Goal: Find specific page/section: Find specific page/section

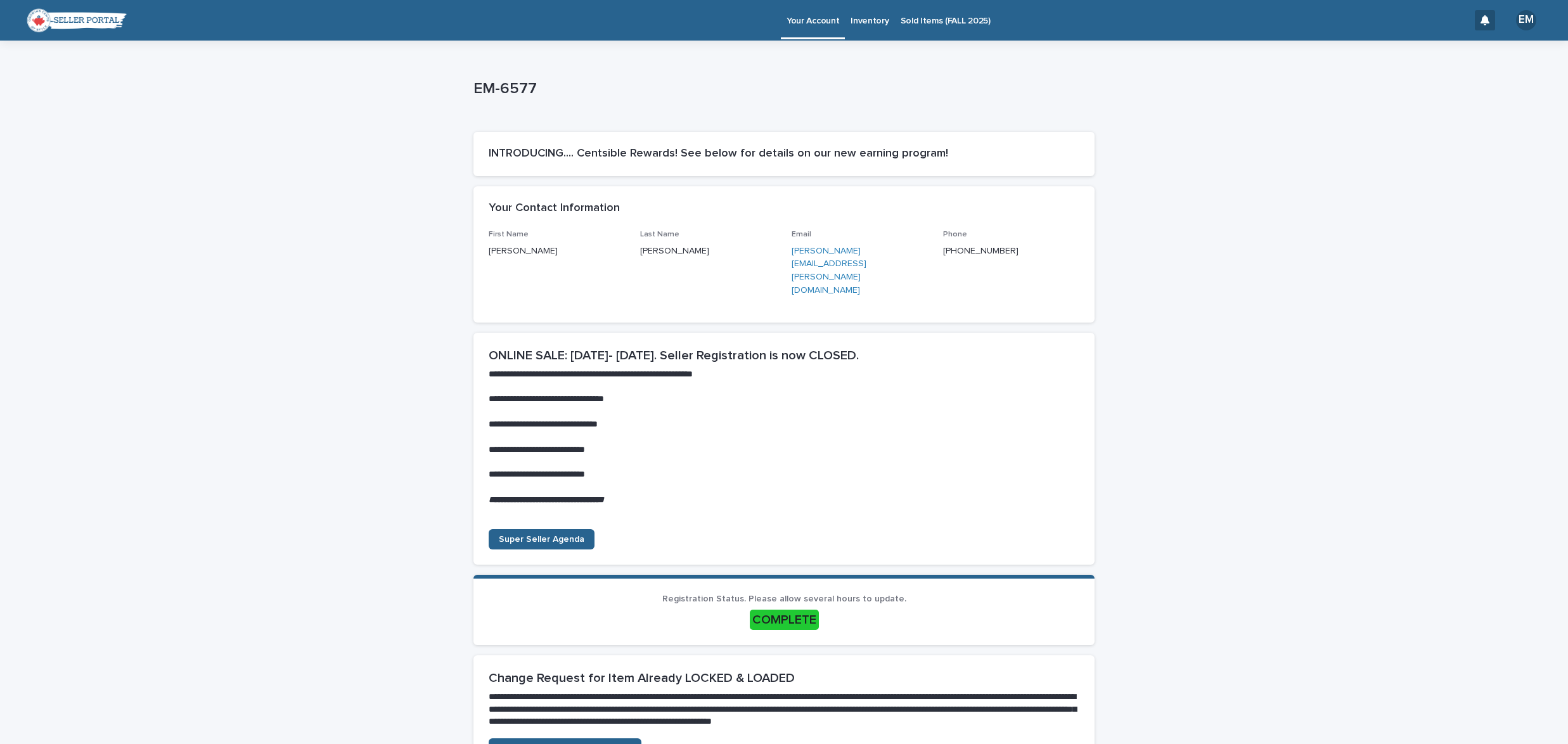
click at [935, 20] on p "Sold Items (FALL 2025)" at bounding box center [946, 13] width 90 height 27
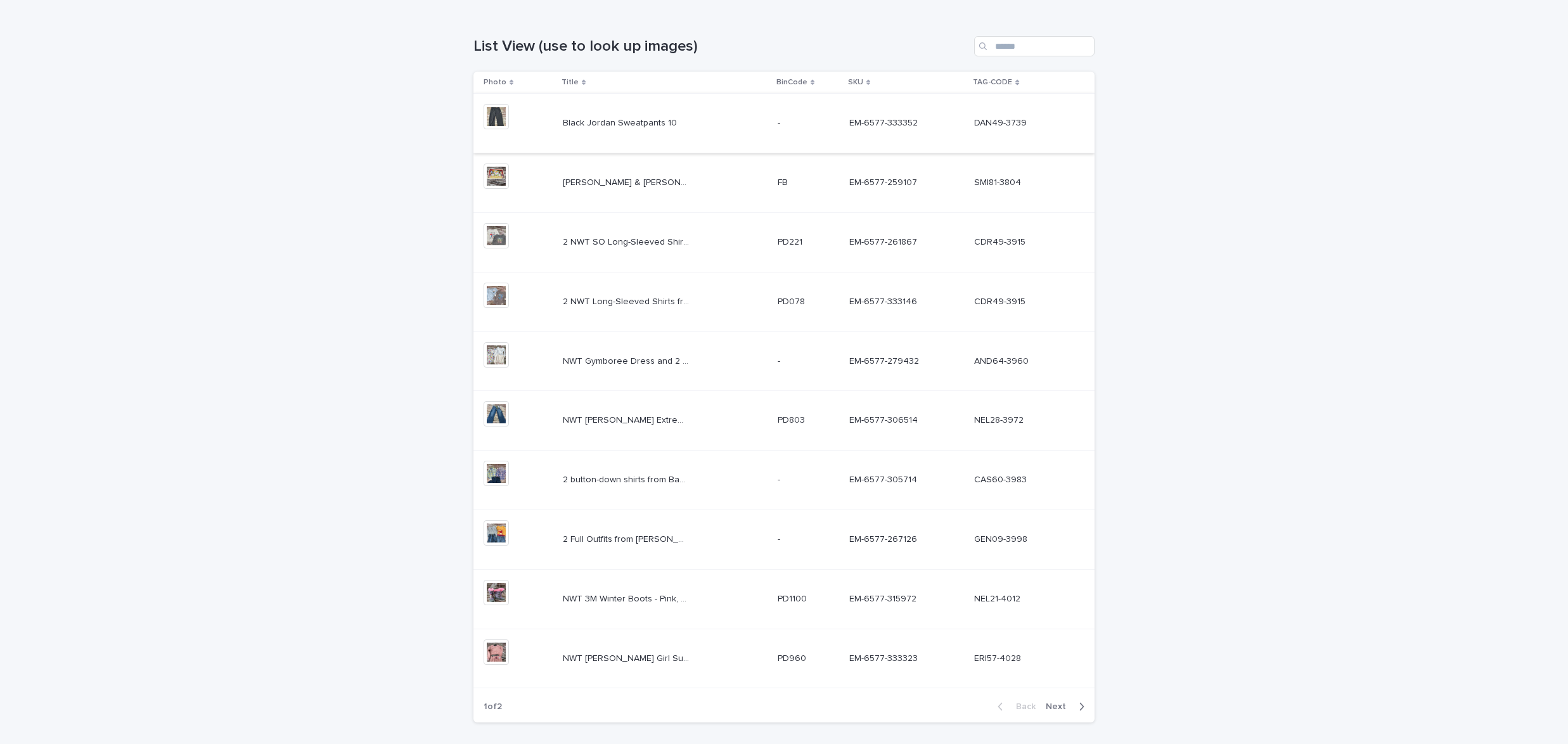
scroll to position [227, 0]
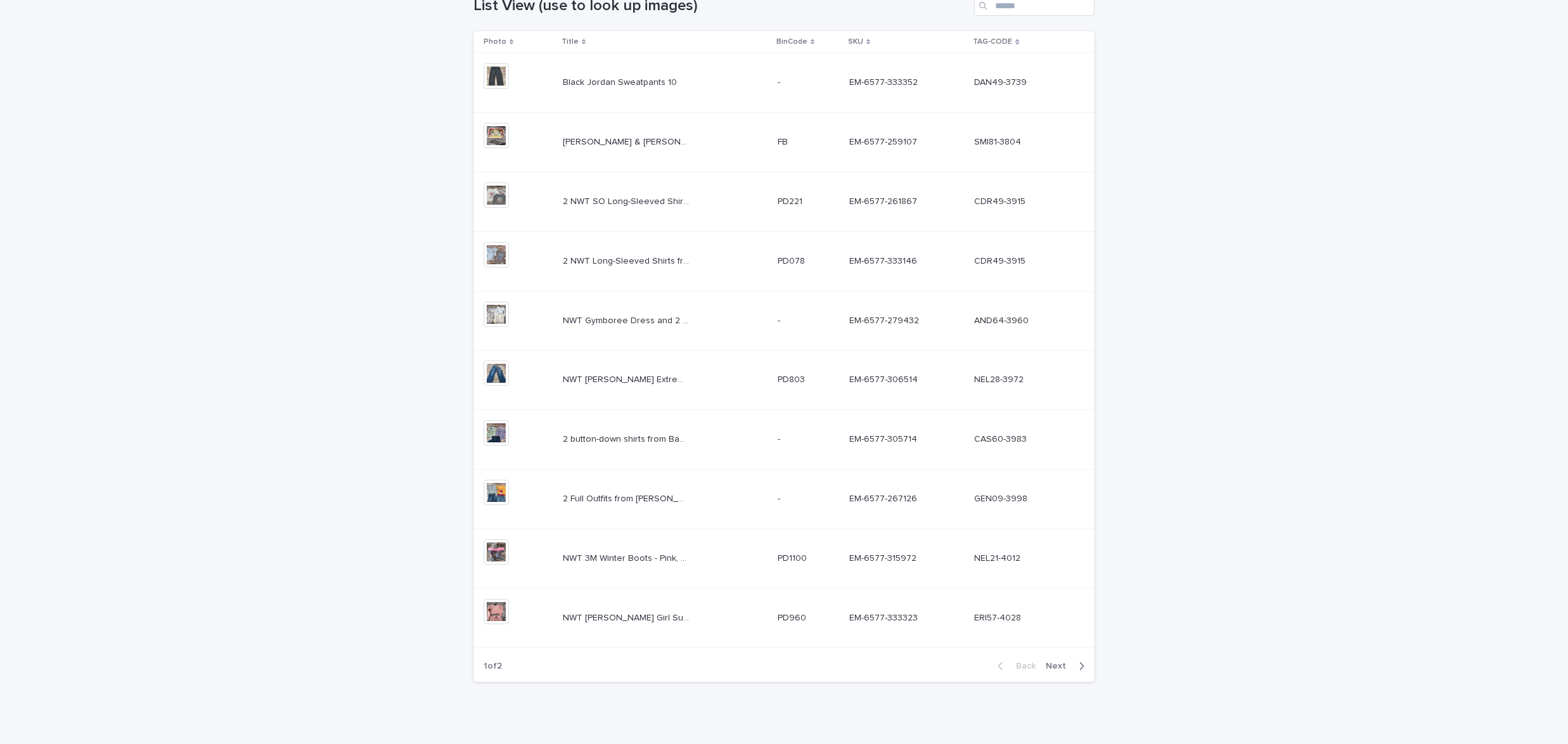
click at [1058, 666] on span "Next" at bounding box center [1060, 666] width 28 height 9
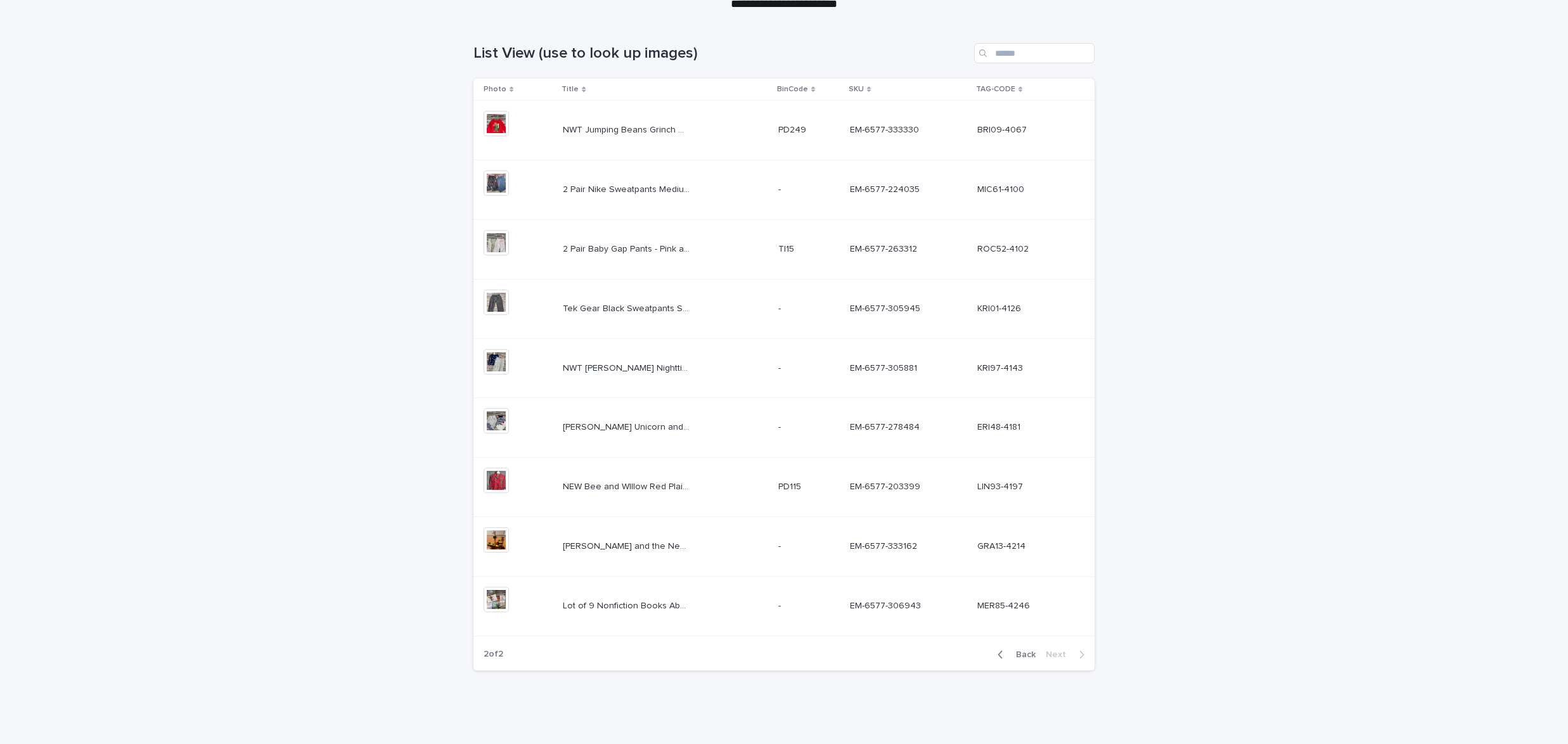
scroll to position [179, 0]
click at [1007, 651] on div "button" at bounding box center [1003, 655] width 11 height 11
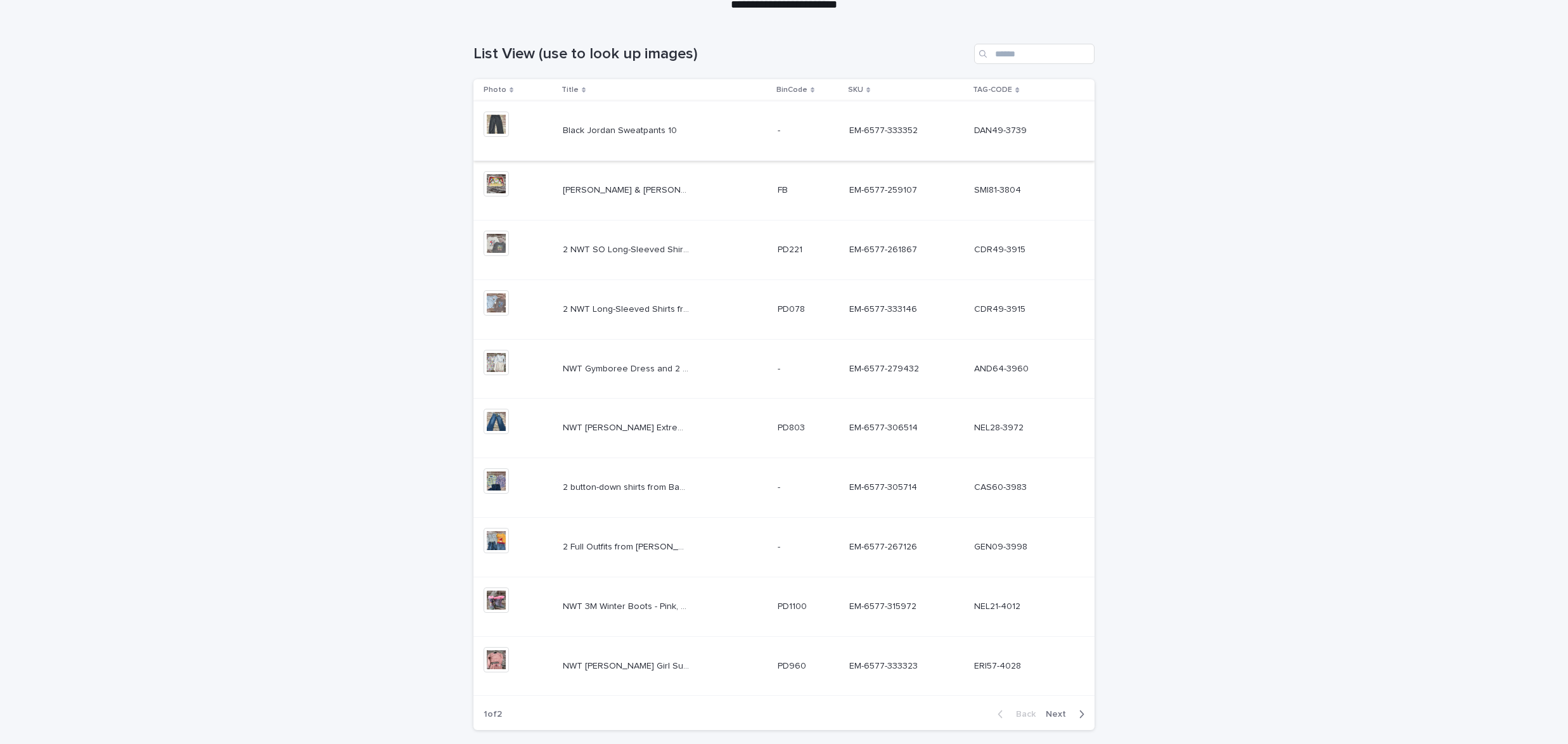
scroll to position [177, 0]
click at [1062, 715] on span "Next" at bounding box center [1060, 716] width 28 height 9
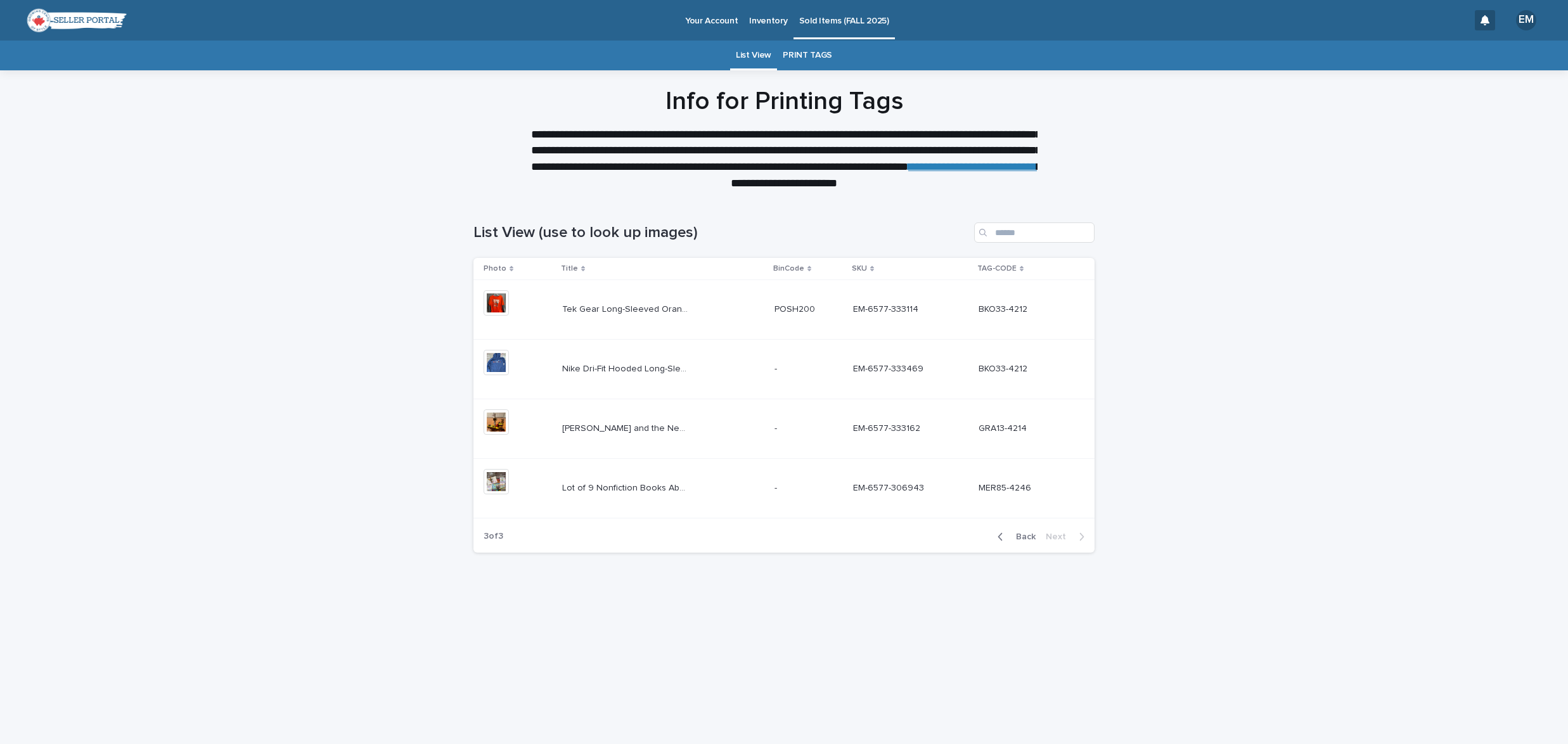
click at [1033, 535] on span "Back" at bounding box center [1021, 537] width 27 height 9
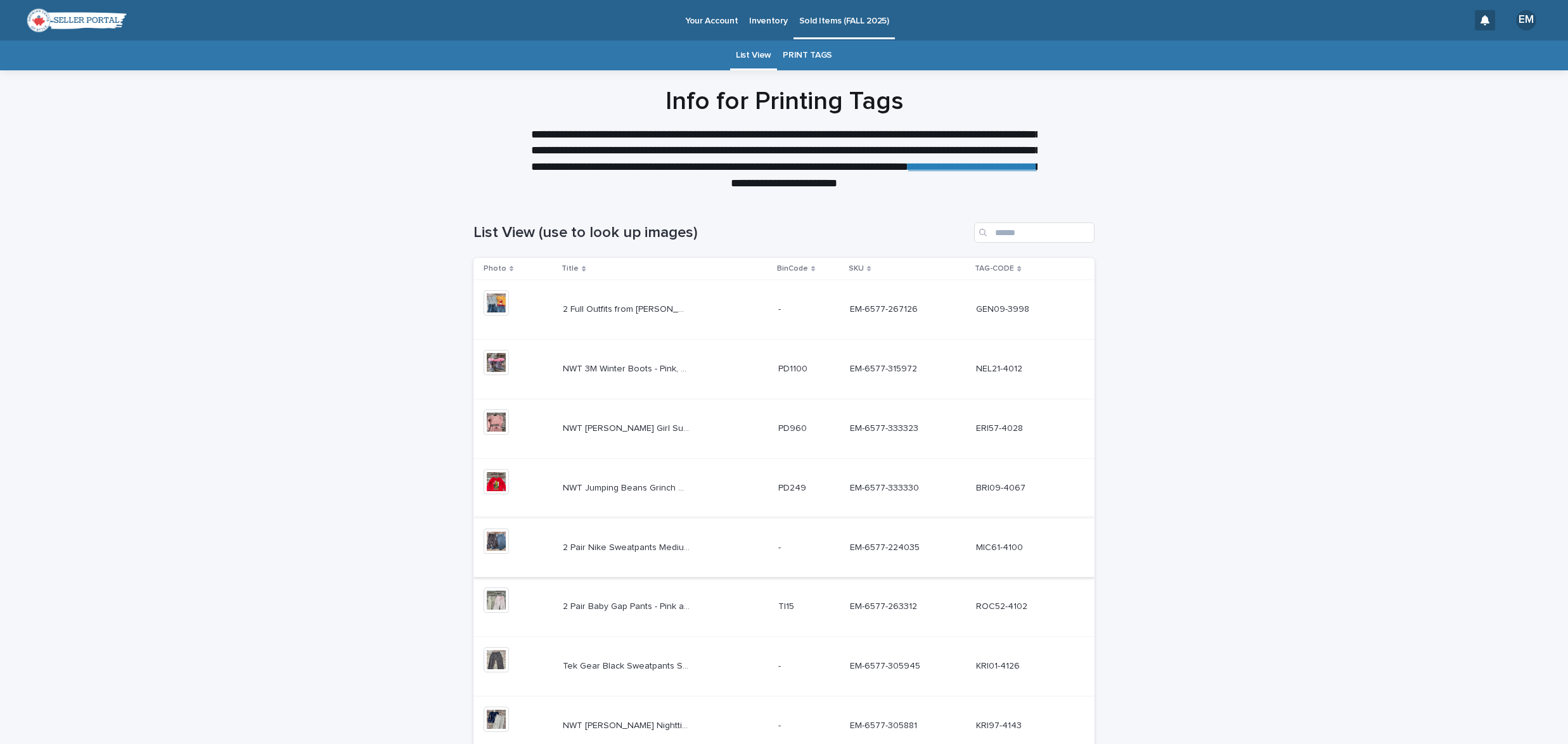
scroll to position [238, 0]
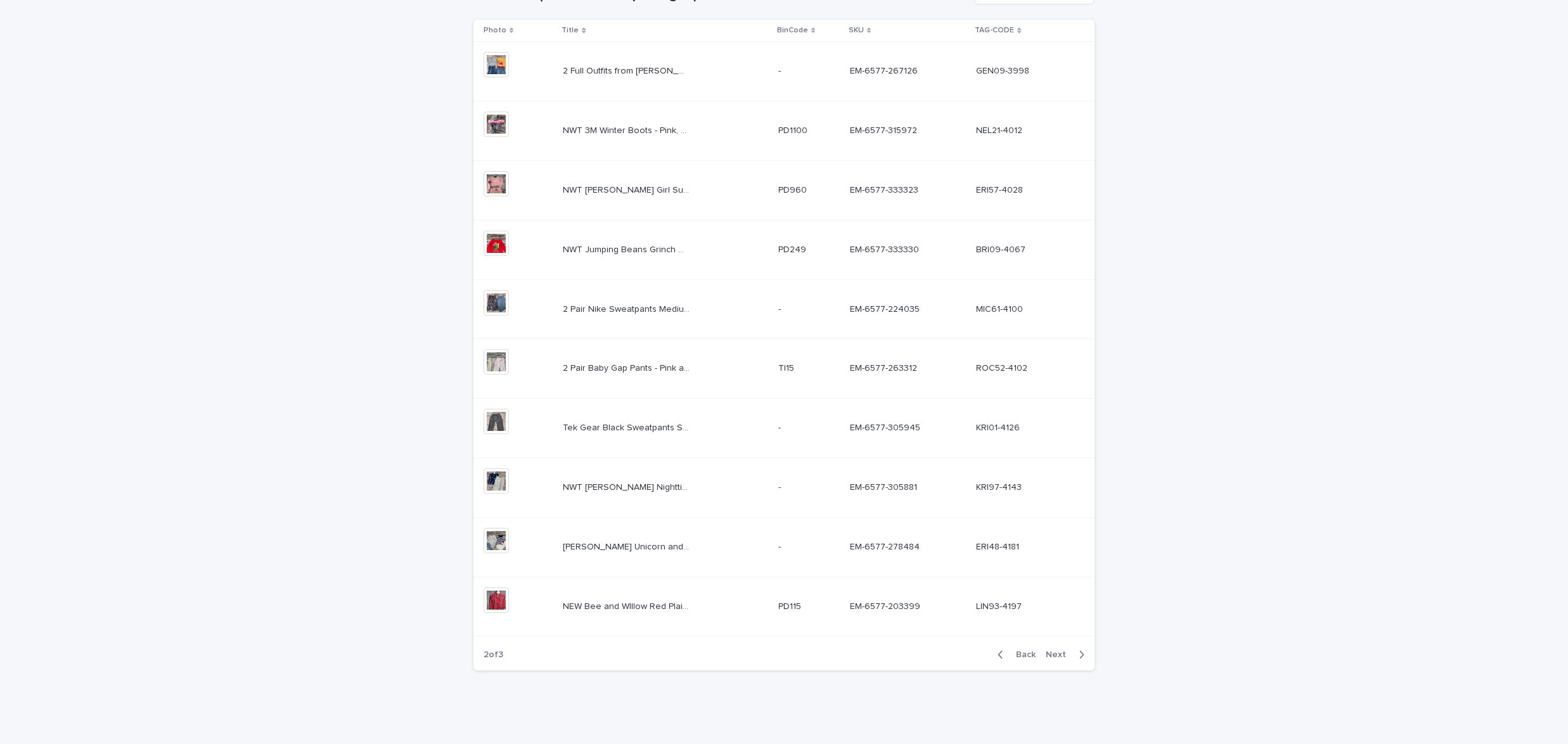
click at [1022, 663] on div "Back Next" at bounding box center [1041, 655] width 107 height 32
click at [1024, 653] on span "Back" at bounding box center [1021, 655] width 27 height 9
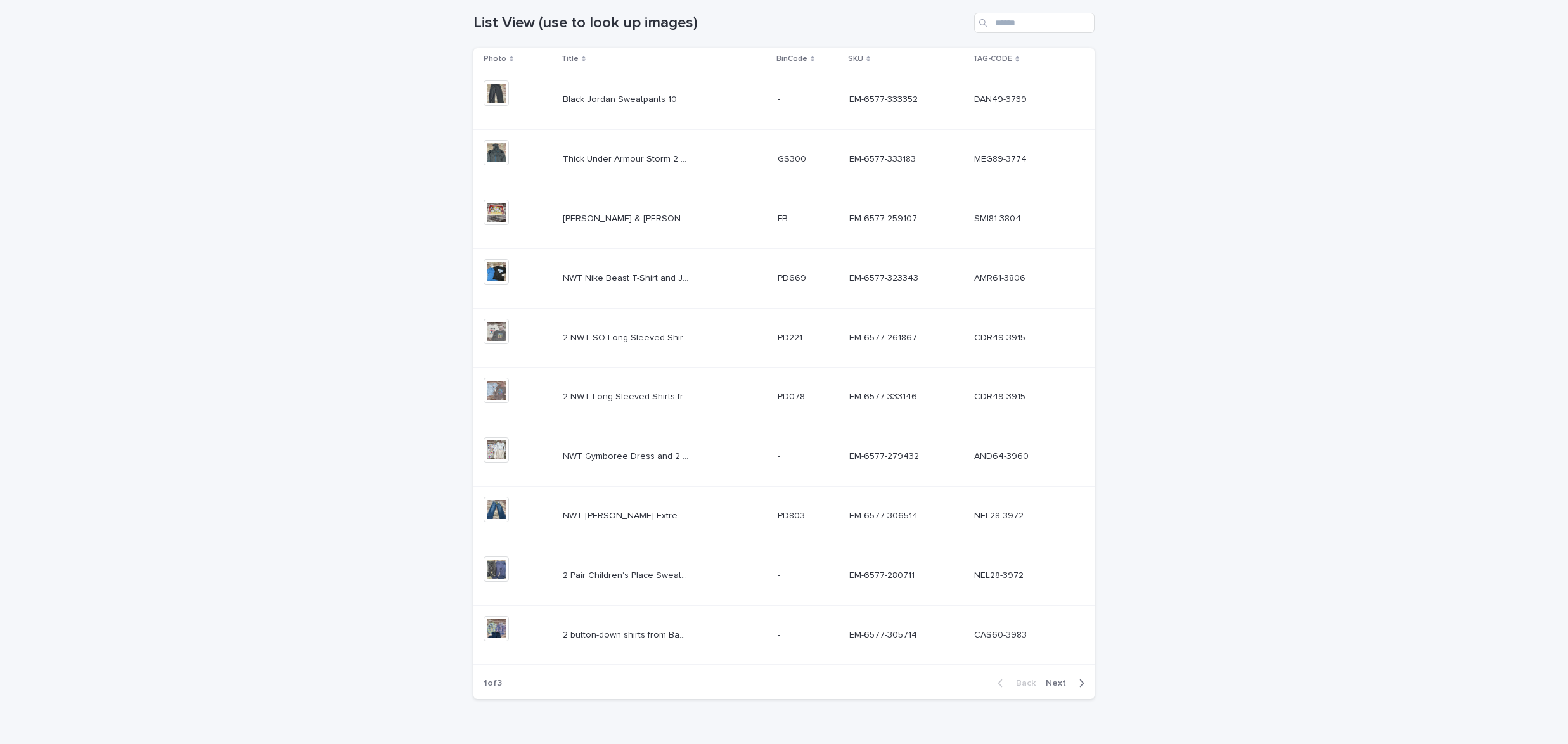
scroll to position [238, 0]
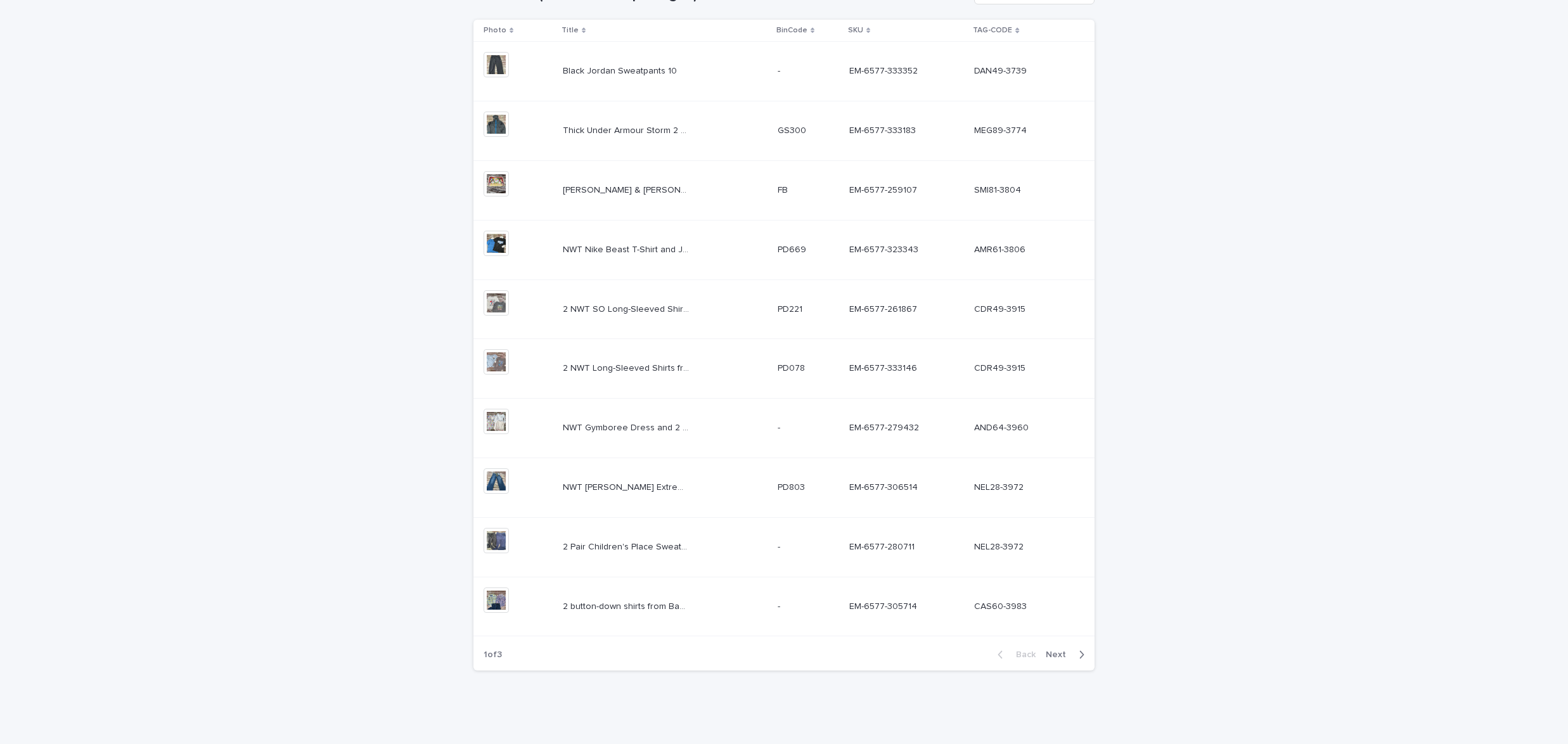
click at [1061, 652] on span "Next" at bounding box center [1060, 655] width 28 height 9
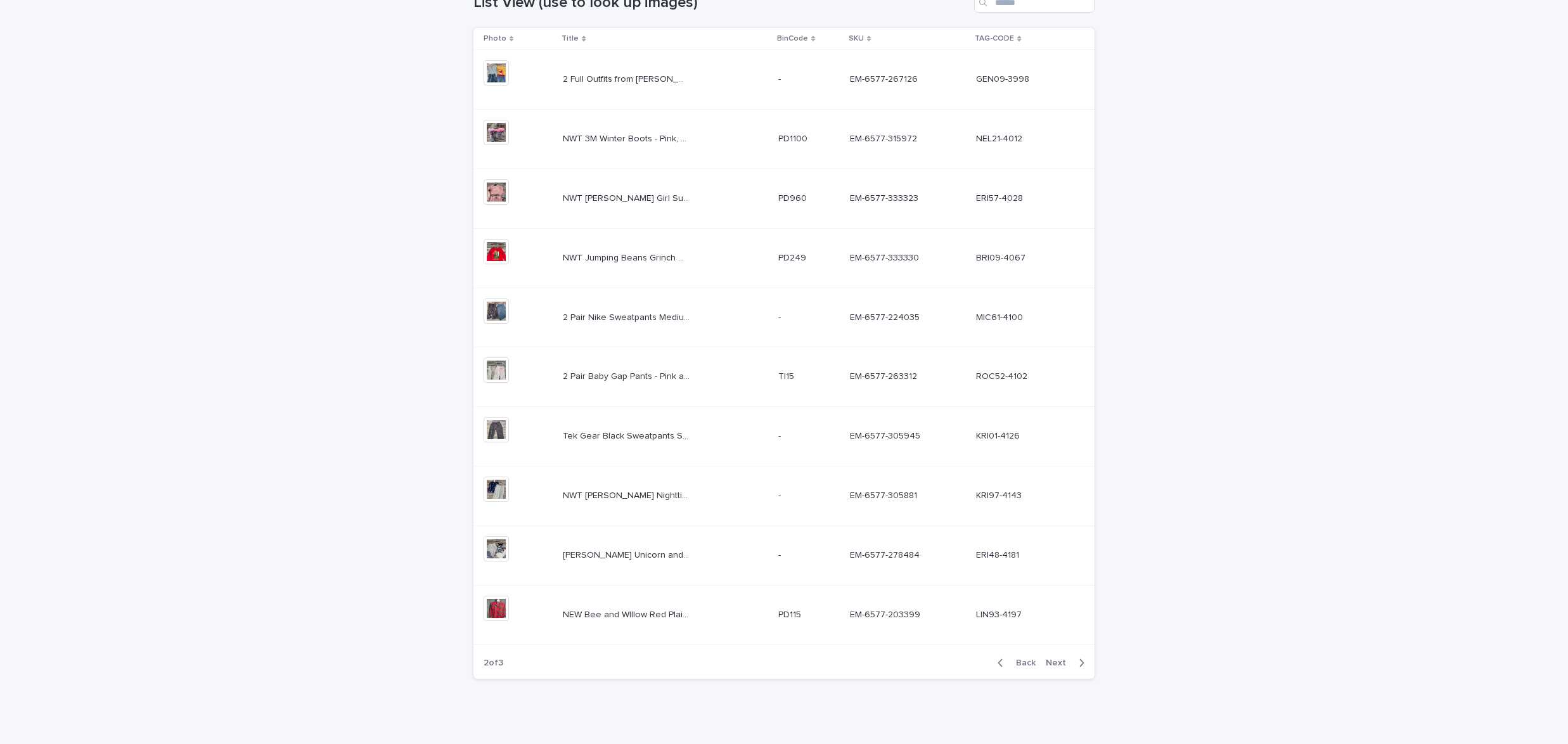
scroll to position [238, 0]
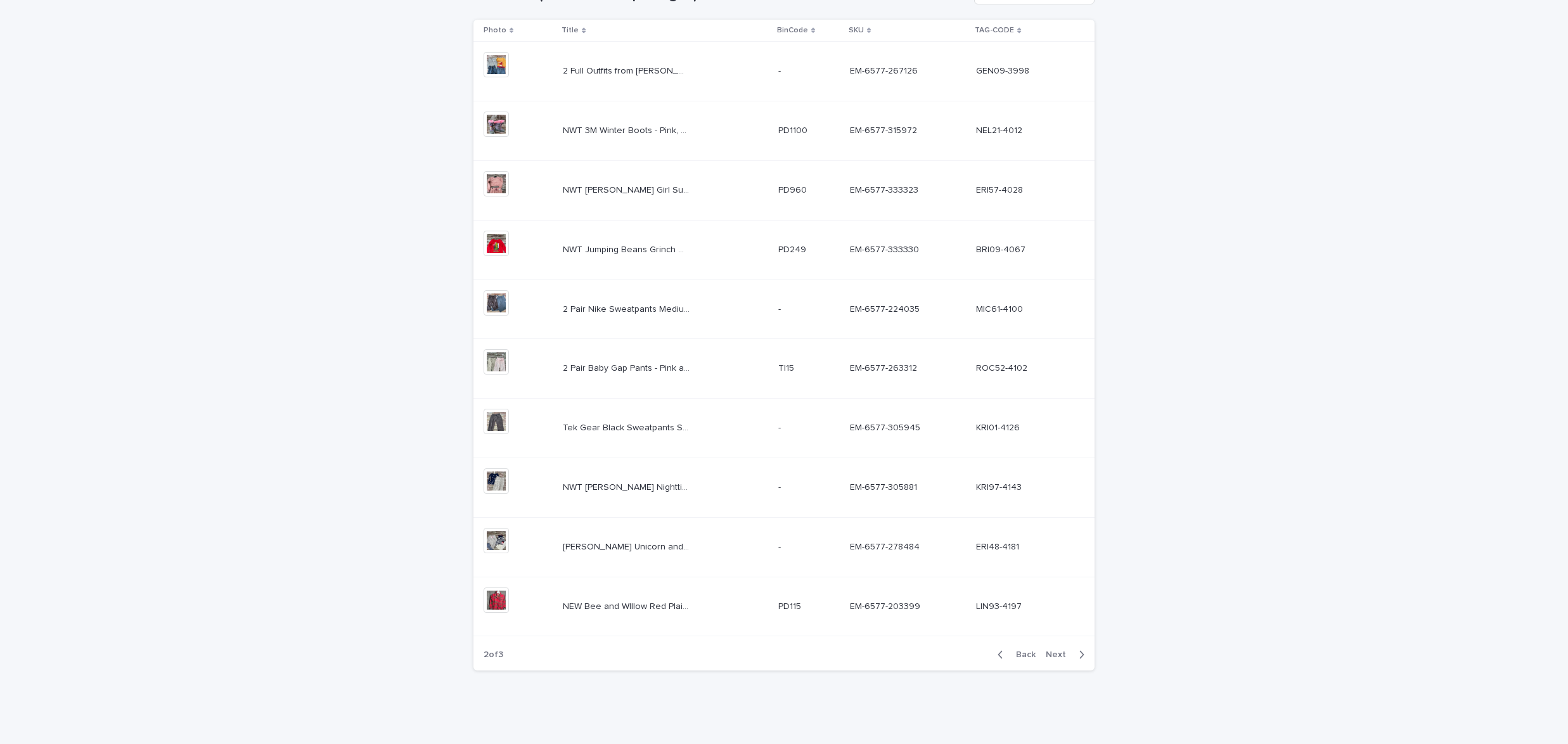
click at [1054, 649] on button "Next" at bounding box center [1067, 654] width 54 height 11
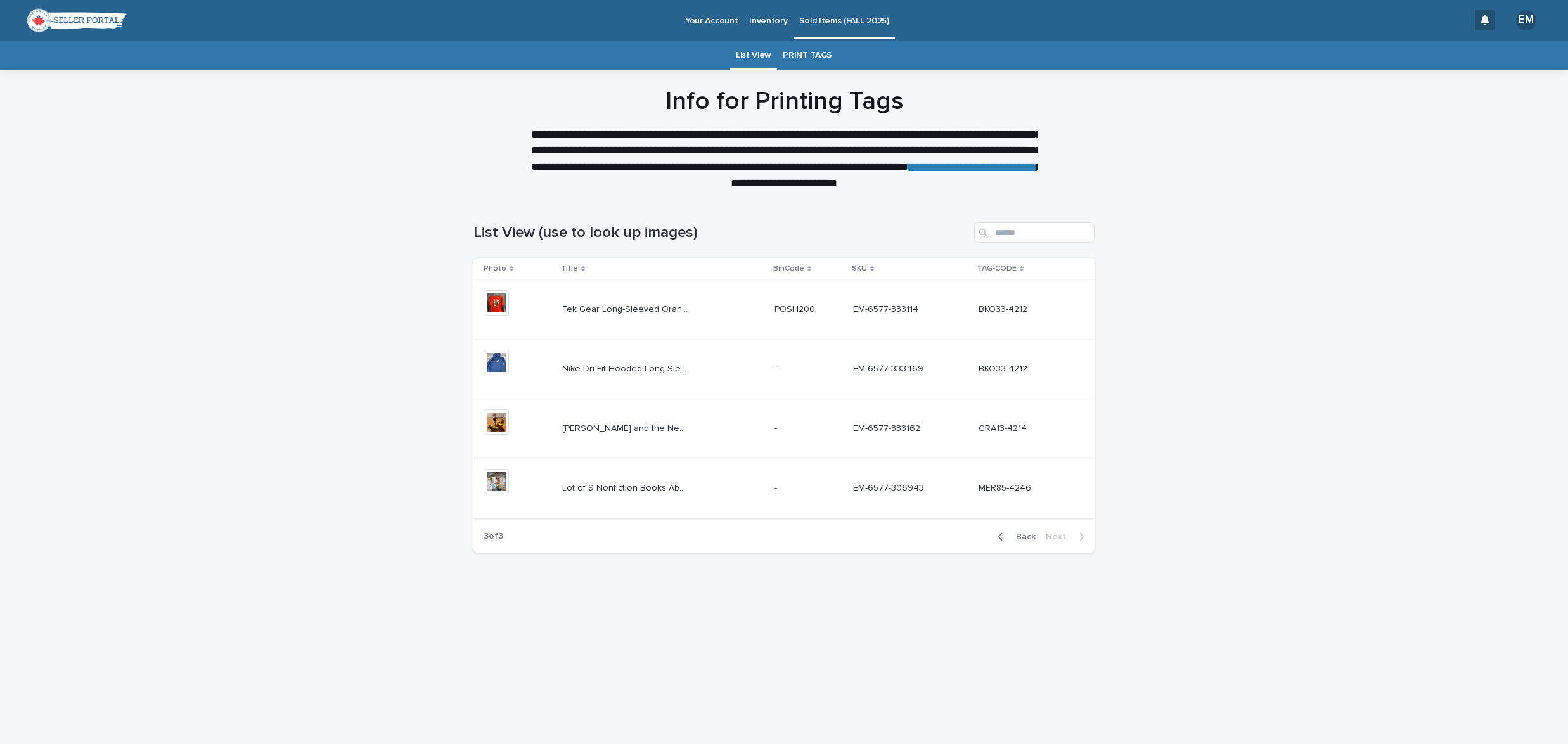
click at [499, 481] on img at bounding box center [496, 481] width 25 height 25
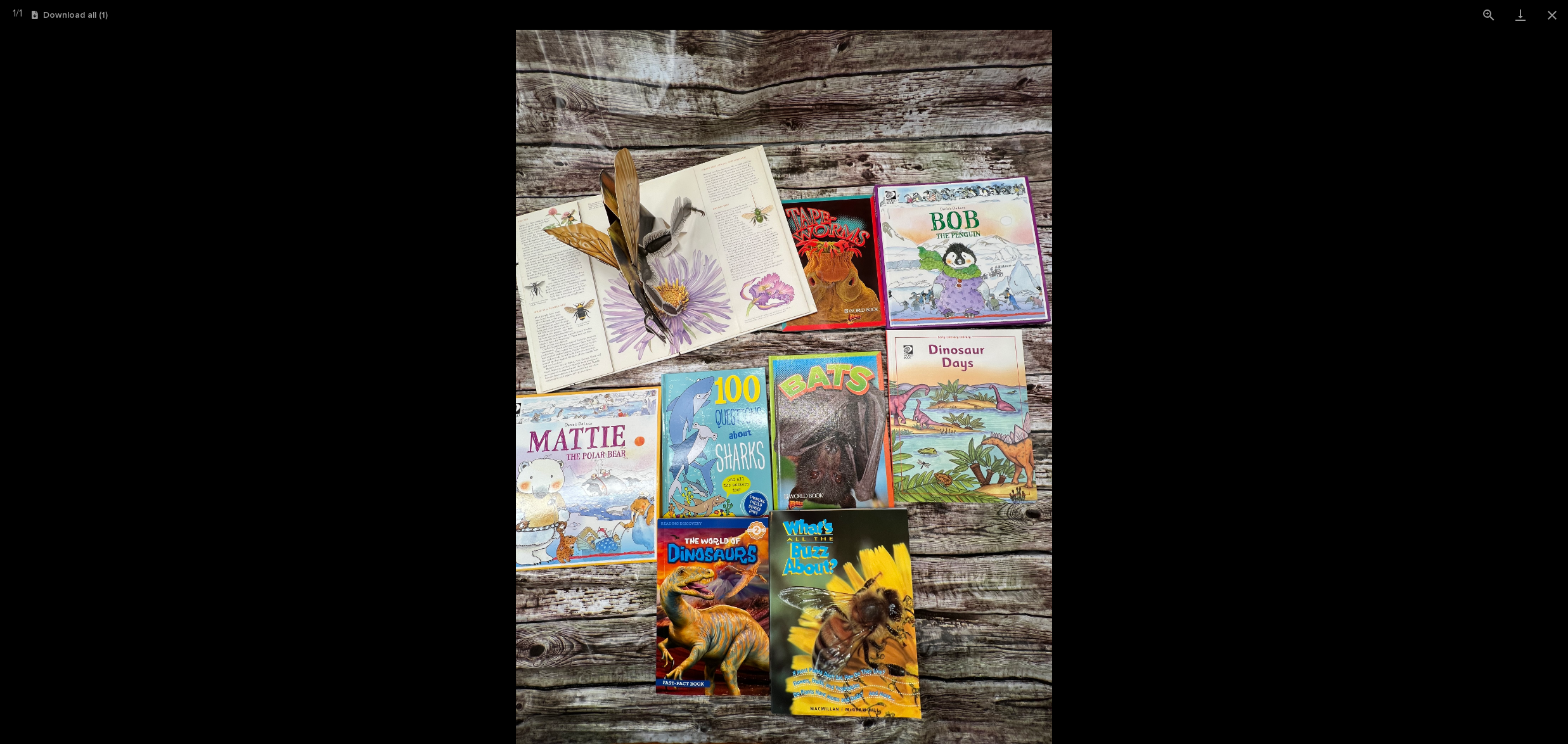
click at [330, 449] on picture at bounding box center [784, 387] width 1568 height 714
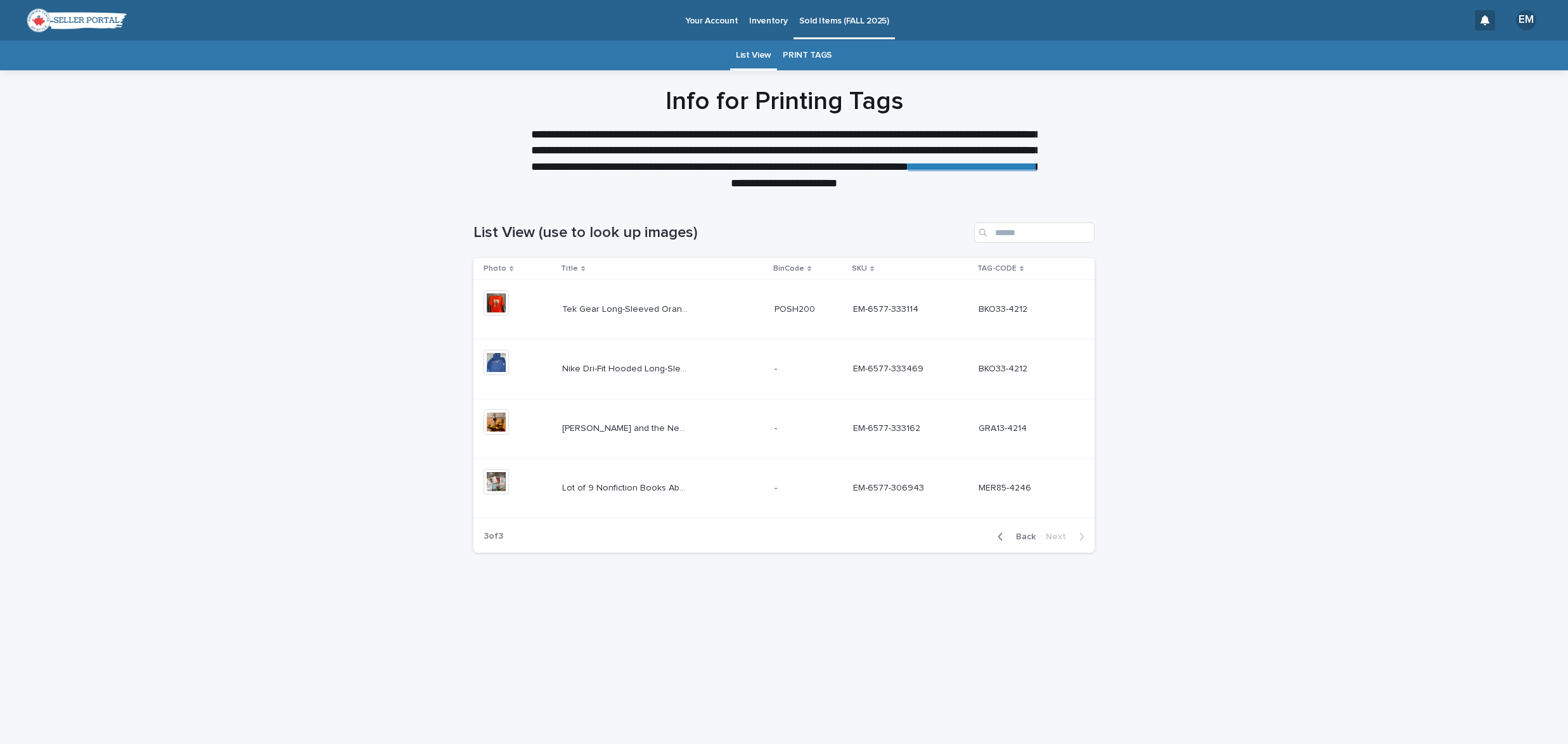
click at [1016, 534] on span "Back" at bounding box center [1021, 537] width 27 height 9
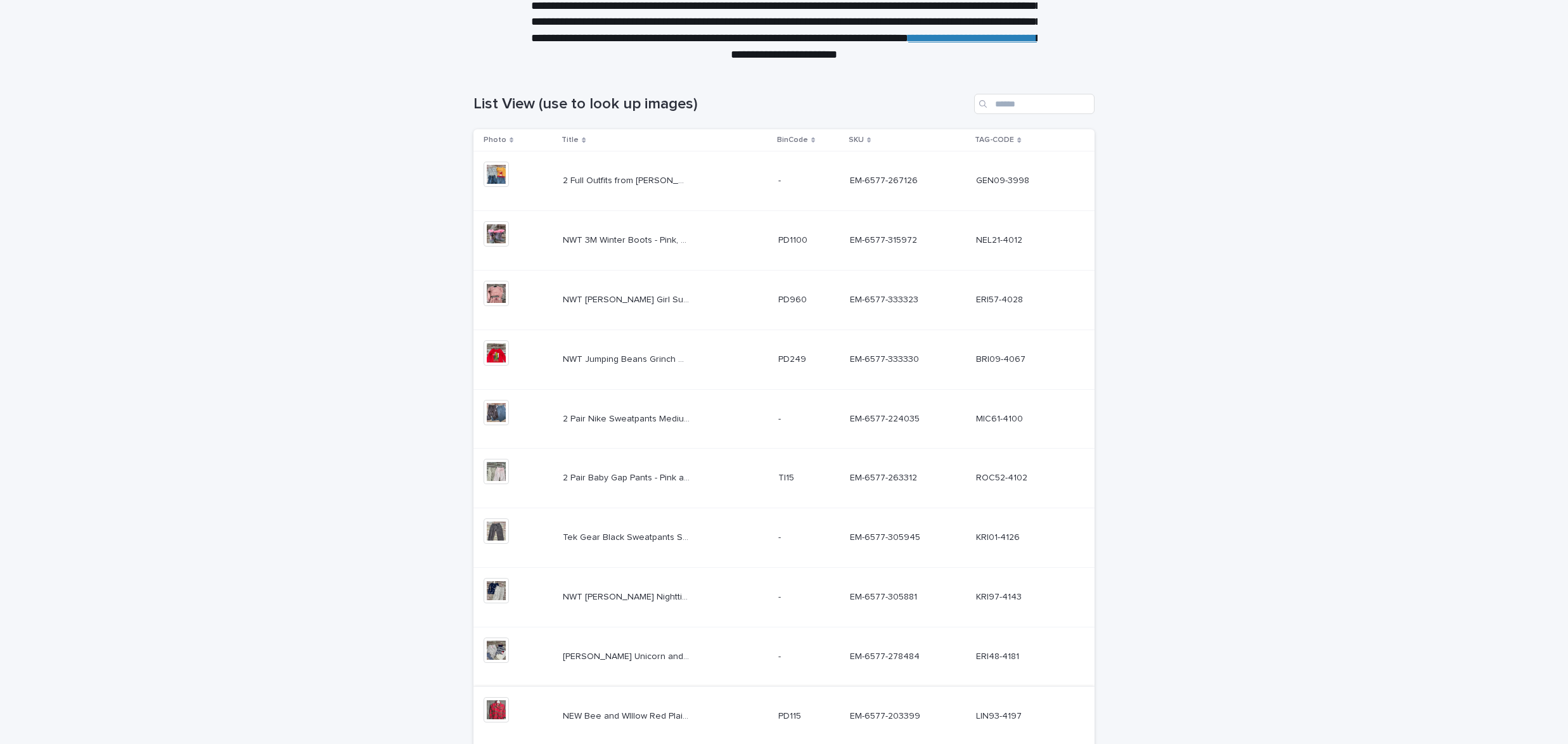
scroll to position [238, 0]
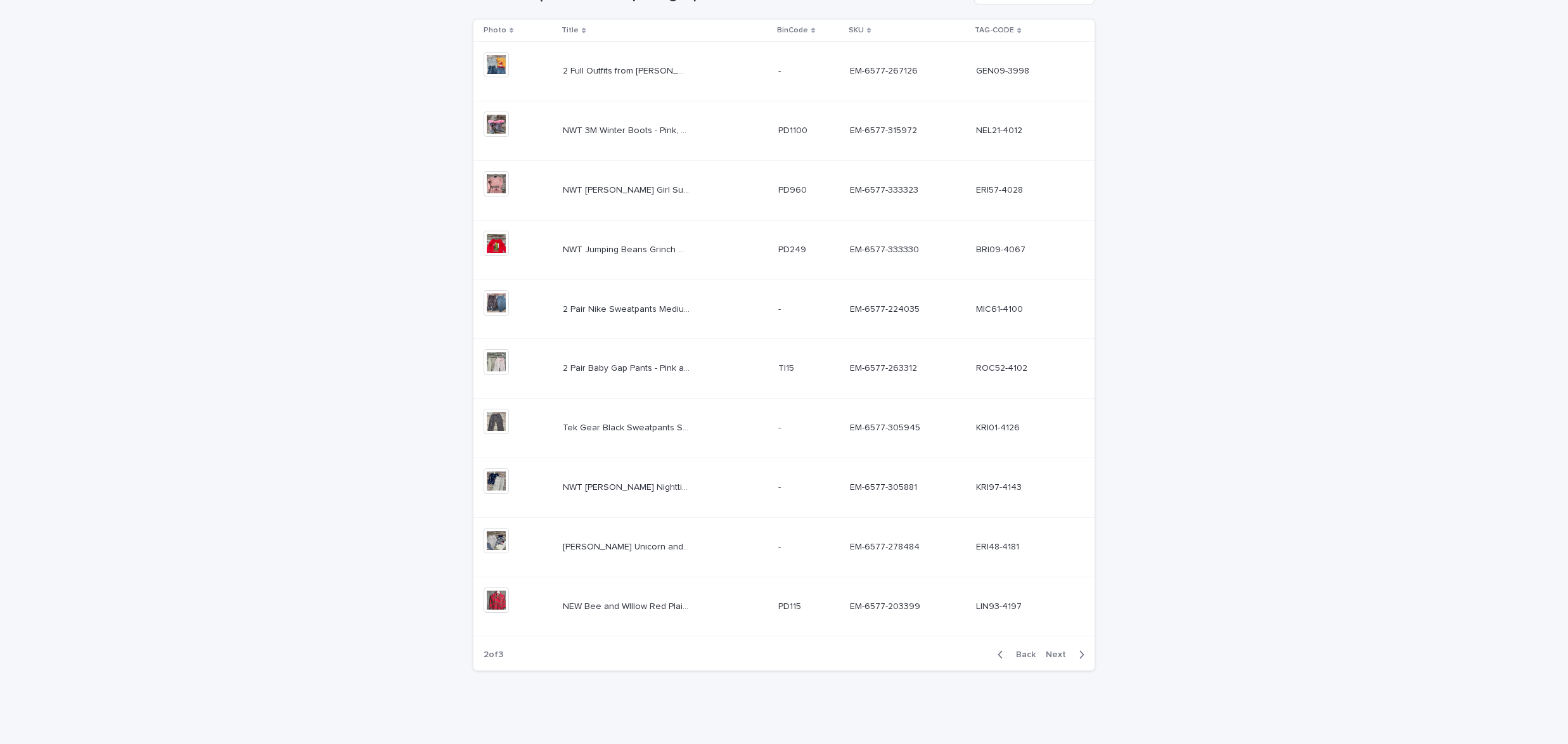
click at [1023, 649] on button "Back" at bounding box center [1014, 654] width 53 height 11
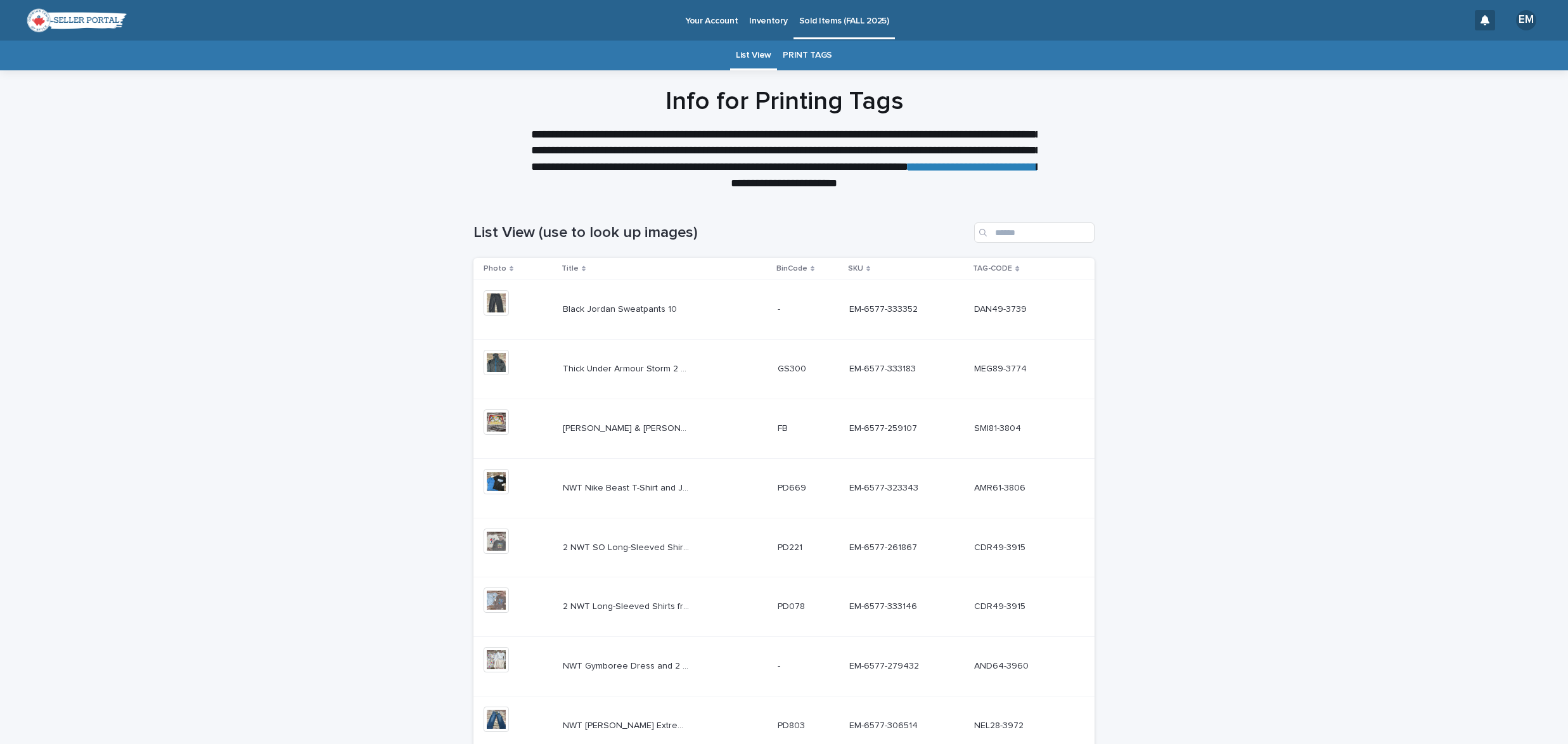
click at [801, 60] on link "PRINT TAGS" at bounding box center [807, 55] width 50 height 30
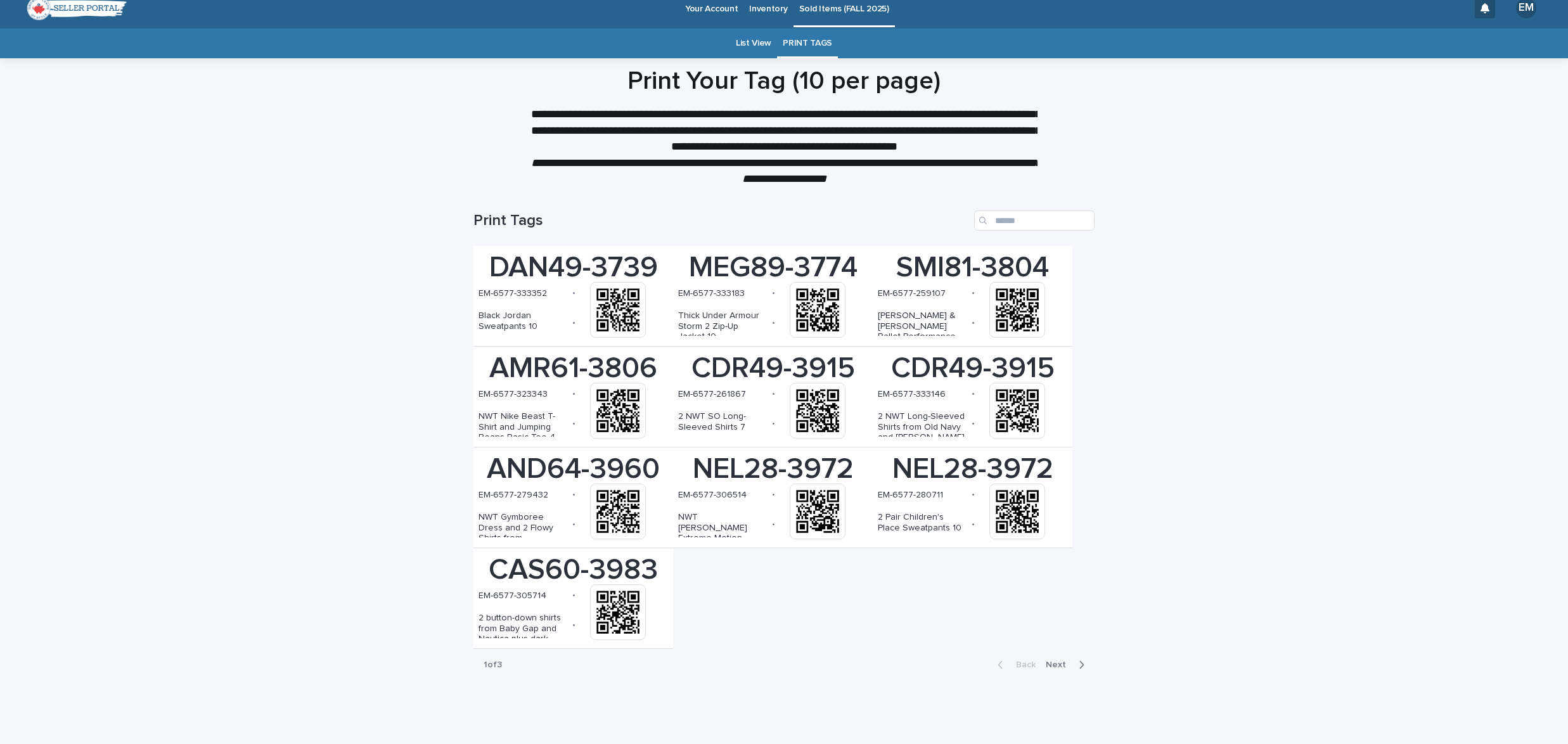
scroll to position [12, 0]
click at [1058, 663] on span "Next" at bounding box center [1060, 665] width 28 height 9
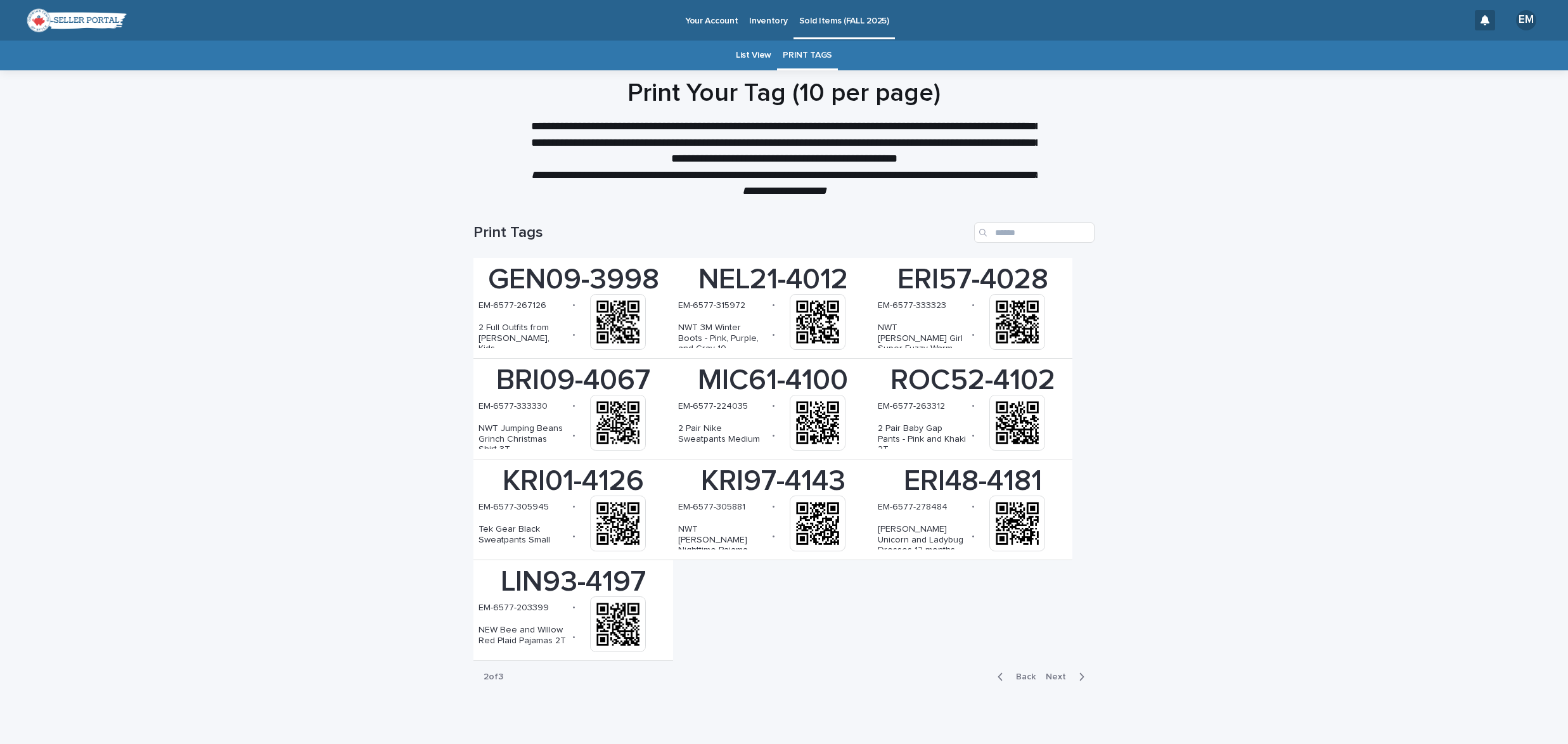
click at [813, 19] on p "Sold Items (FALL 2025)" at bounding box center [845, 13] width 90 height 27
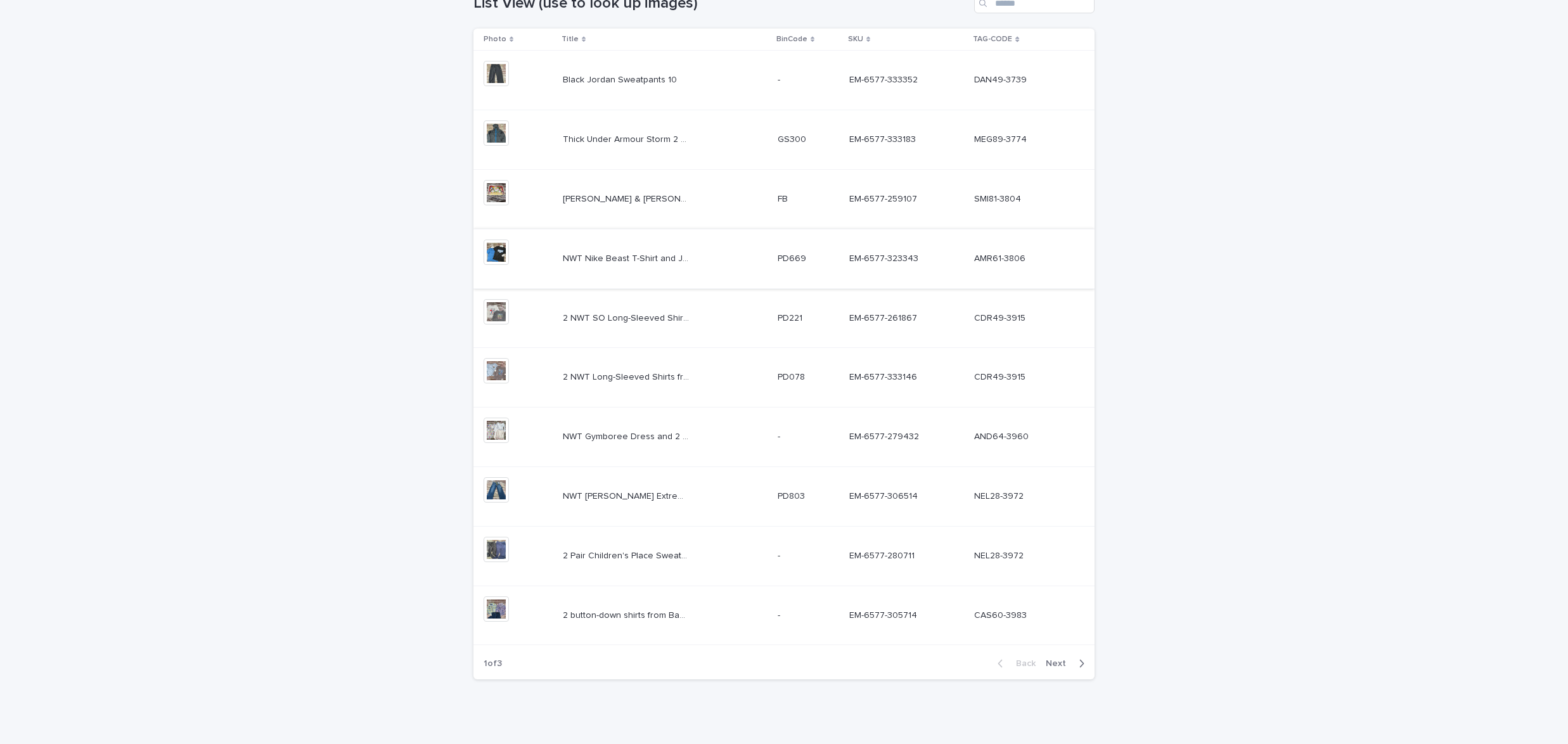
scroll to position [238, 0]
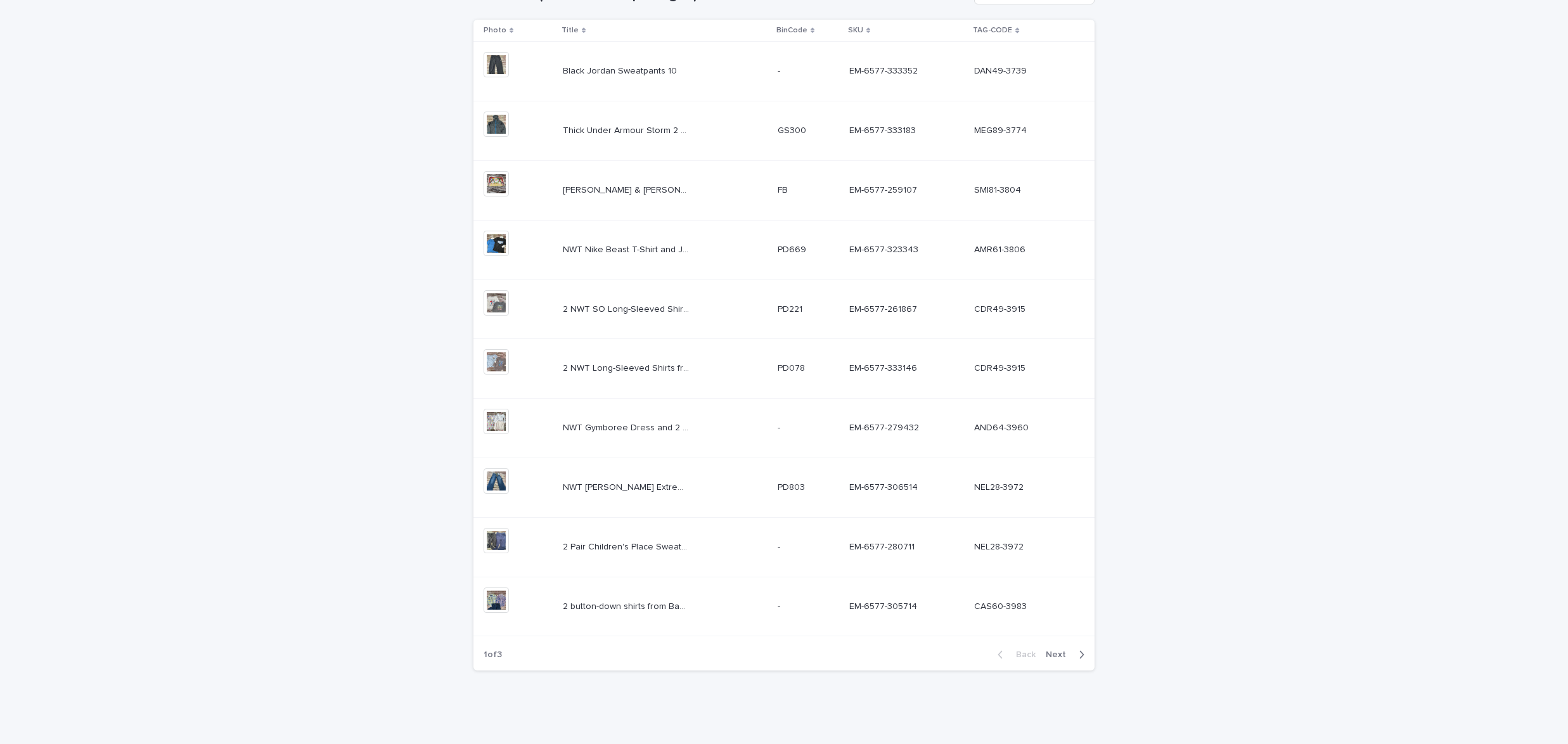
click at [1061, 653] on span "Next" at bounding box center [1060, 655] width 28 height 9
click at [1061, 653] on span "Next" at bounding box center [1060, 655] width 28 height 9
